Goal: Information Seeking & Learning: Learn about a topic

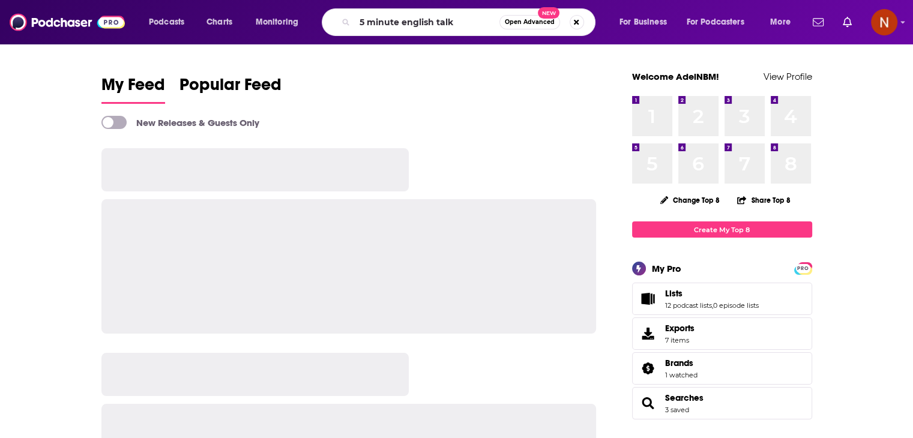
type input "5 minute english talk"
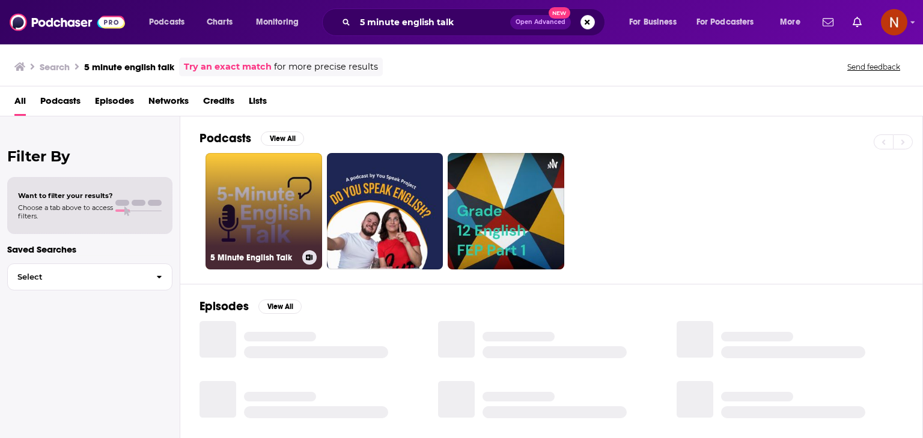
click at [243, 187] on link "5 Minute English Talk" at bounding box center [263, 211] width 117 height 117
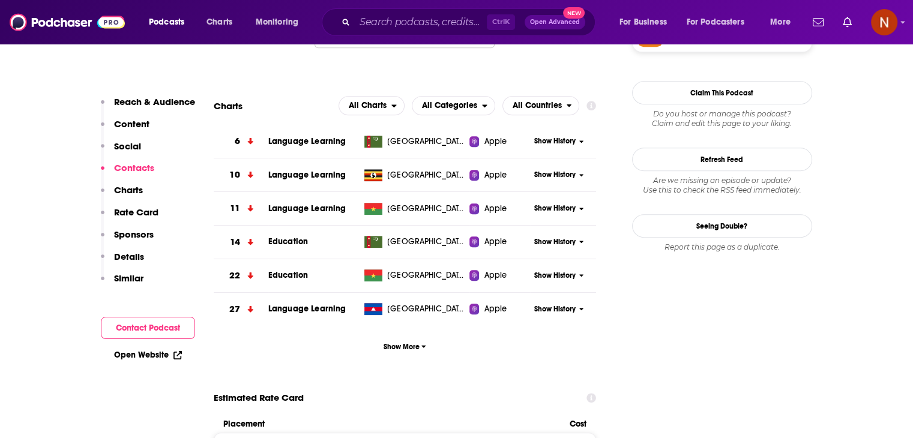
scroll to position [1174, 0]
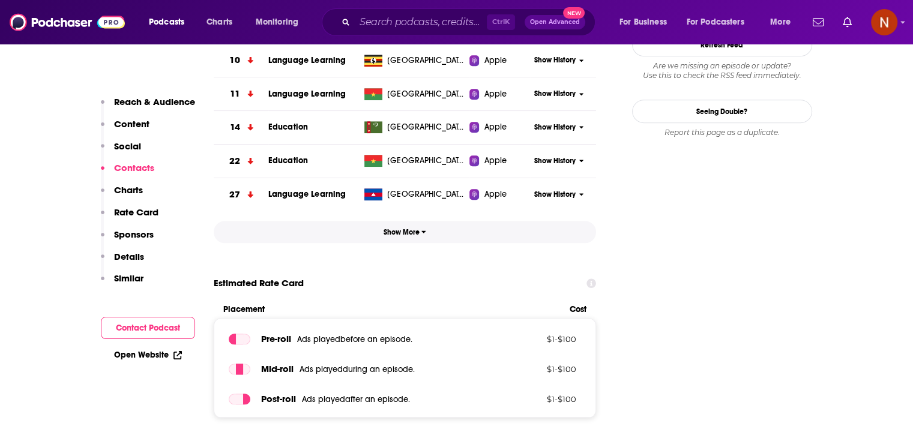
click at [402, 223] on button "Show More" at bounding box center [405, 232] width 383 height 22
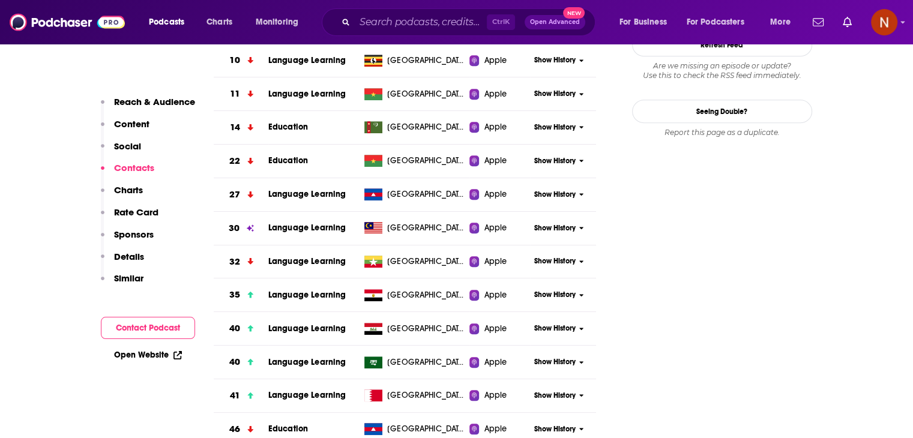
scroll to position [1242, 0]
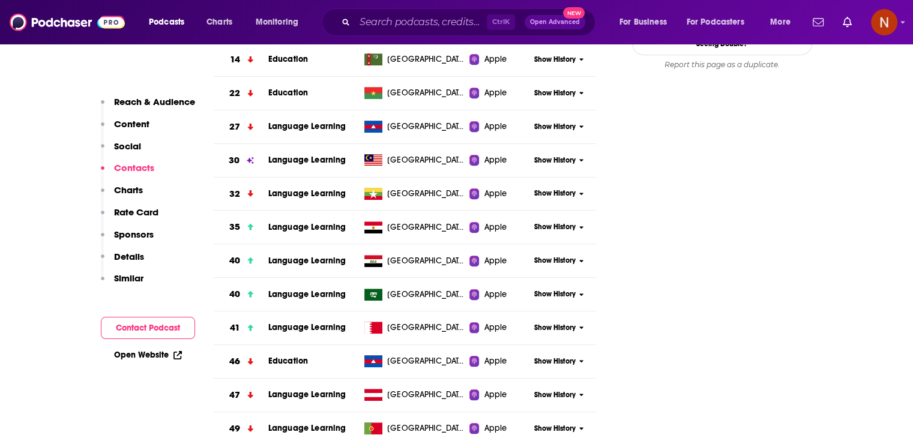
click at [553, 294] on span "Show History" at bounding box center [555, 294] width 41 height 10
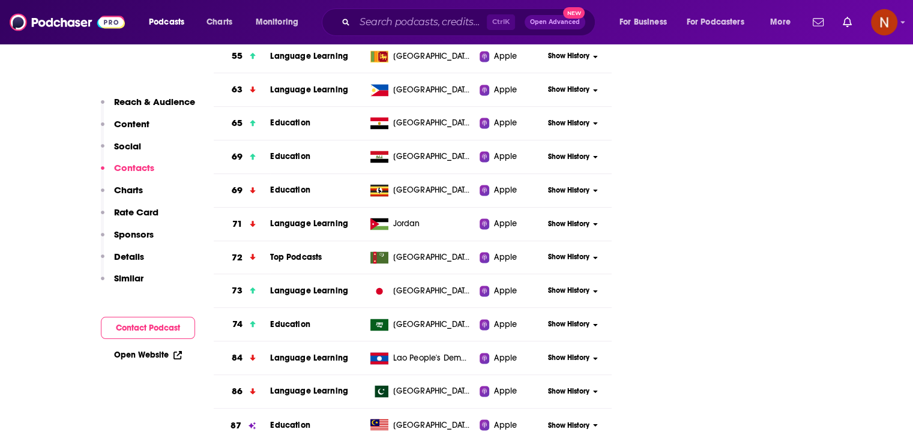
scroll to position [1943, 0]
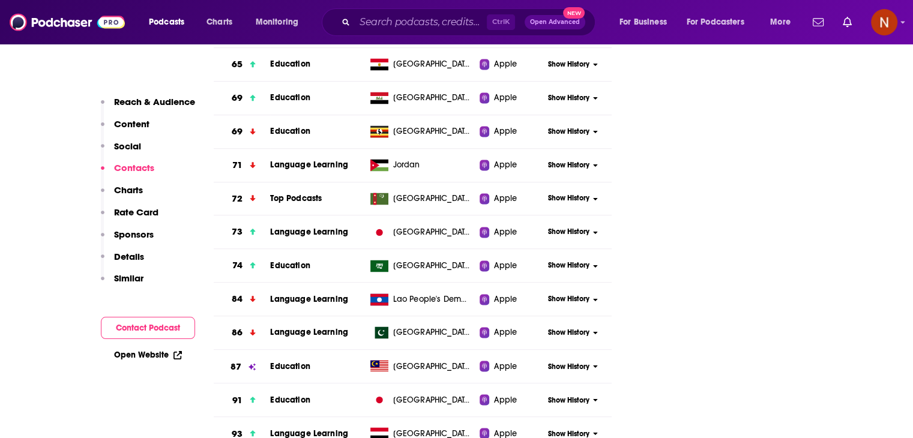
click at [565, 267] on span "Show History" at bounding box center [568, 266] width 41 height 10
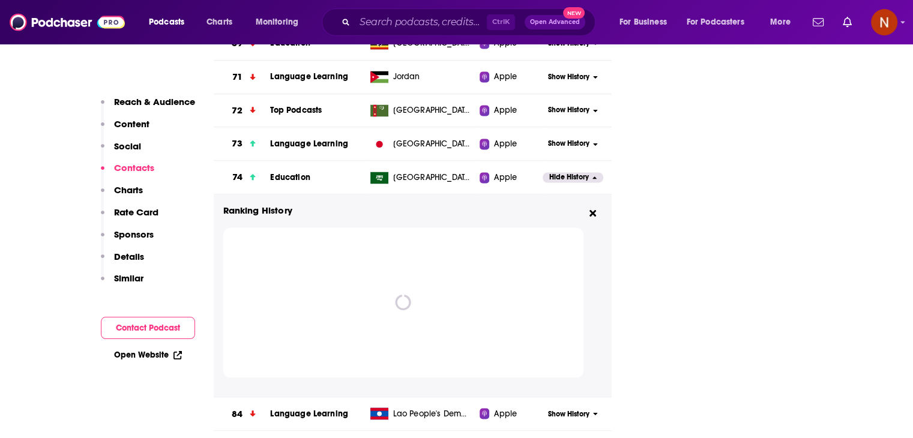
scroll to position [2032, 0]
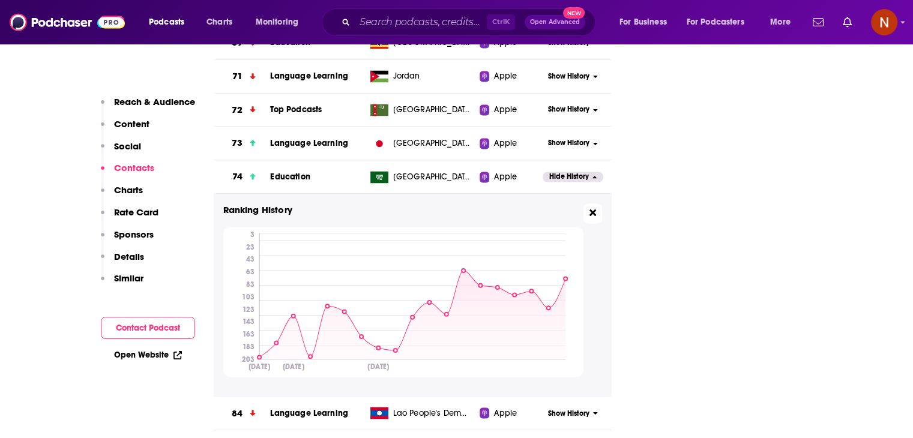
click at [588, 213] on button at bounding box center [593, 214] width 19 height 20
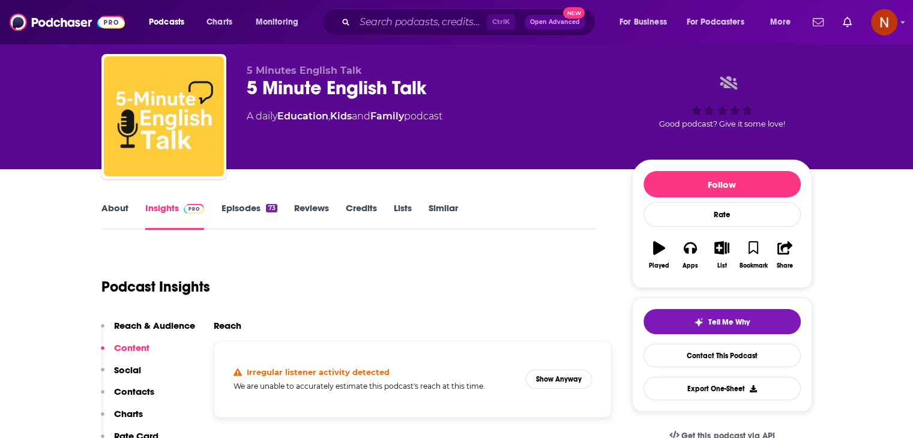
scroll to position [0, 0]
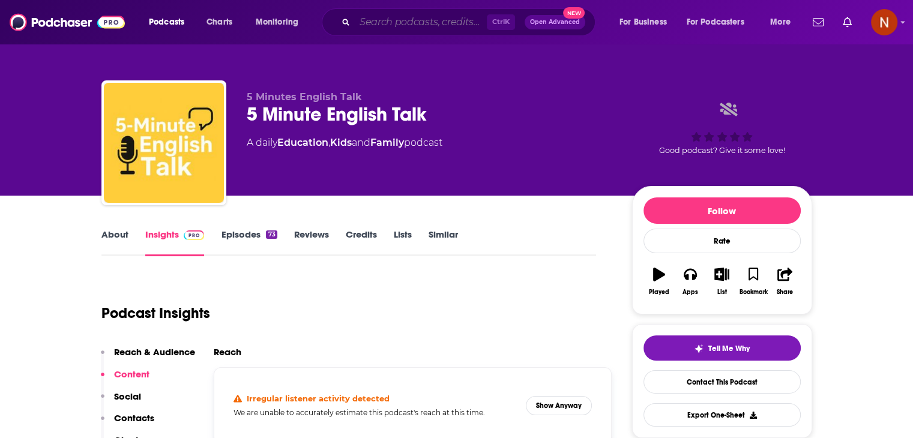
click at [438, 18] on input "Search podcasts, credits, & more..." at bounding box center [421, 22] width 132 height 19
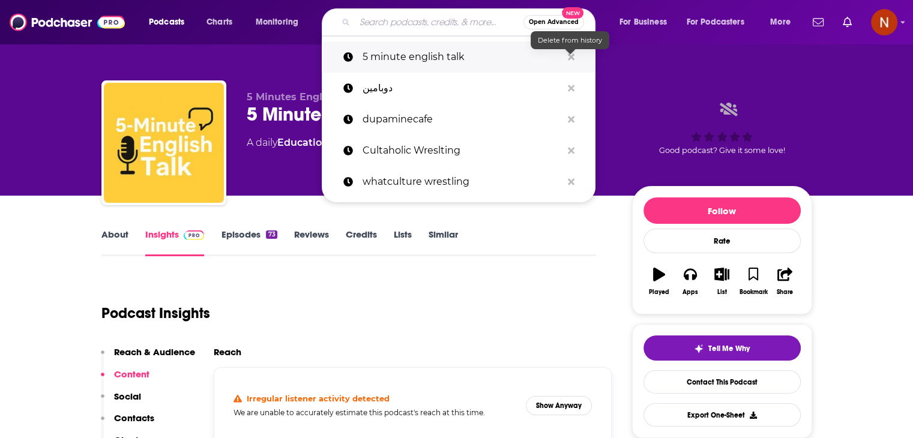
click at [569, 56] on icon "Search podcasts, credits, & more..." at bounding box center [571, 56] width 7 height 7
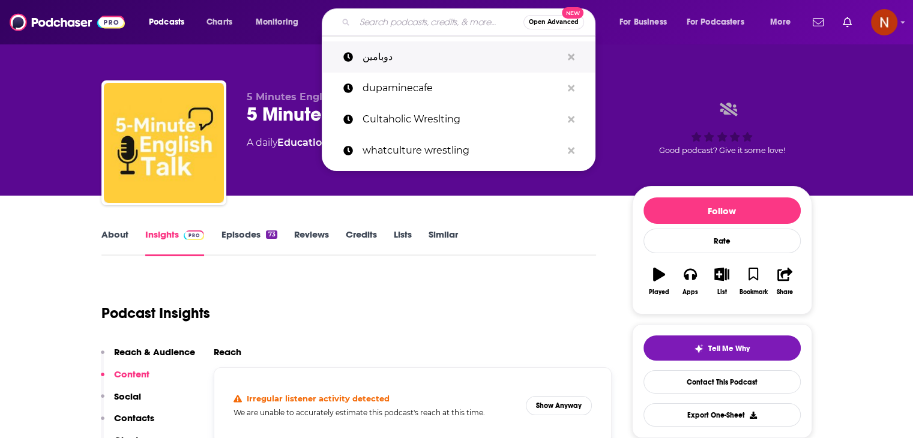
click at [428, 69] on p "دوبامين" at bounding box center [462, 56] width 199 height 31
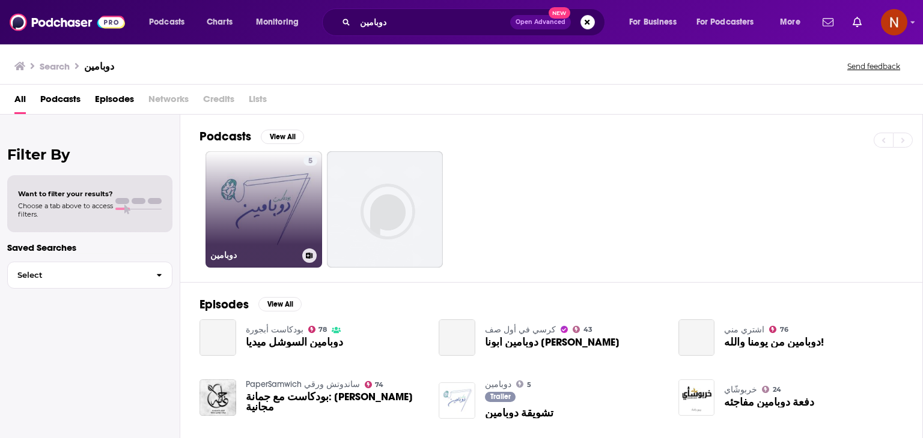
click at [267, 183] on link "5 دوبامين" at bounding box center [263, 209] width 117 height 117
